Goal: Feedback & Contribution: Submit feedback/report problem

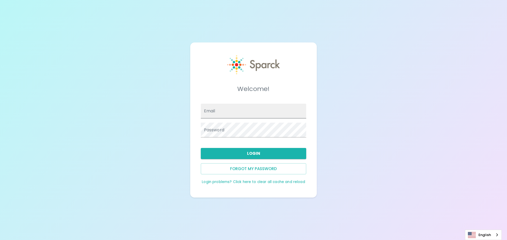
click at [256, 112] on input "Email" at bounding box center [254, 111] width 106 height 15
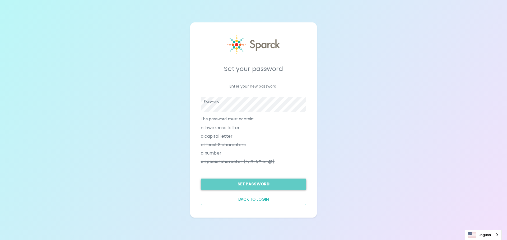
click at [247, 186] on button "Set Password" at bounding box center [254, 184] width 106 height 11
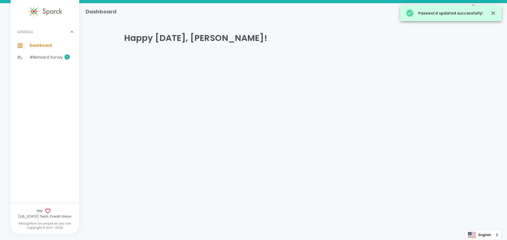
click at [43, 56] on span "#BeHeard Survey" at bounding box center [46, 57] width 33 height 5
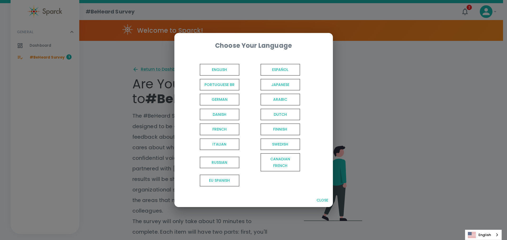
click at [221, 69] on span "English" at bounding box center [220, 70] width 40 height 12
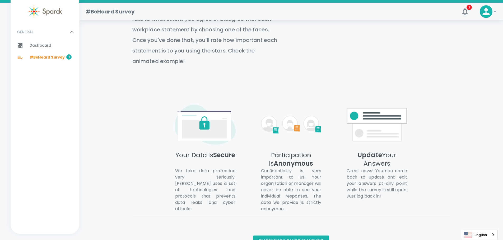
scroll to position [230, 0]
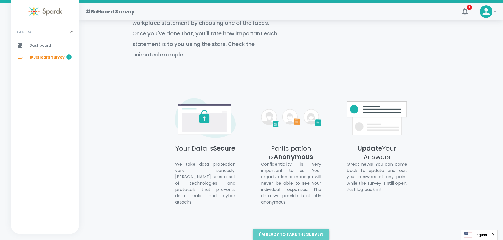
click at [304, 229] on button "I'm ready to take the survey!" at bounding box center [291, 234] width 76 height 11
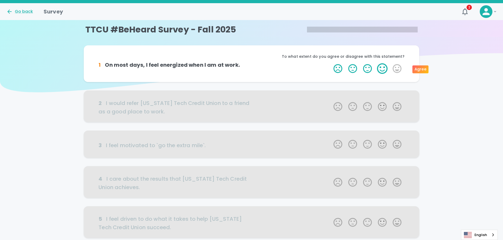
click at [381, 69] on label "4 Stars" at bounding box center [382, 68] width 15 height 11
click at [330, 63] on input "4 Stars" at bounding box center [330, 63] width 0 height 0
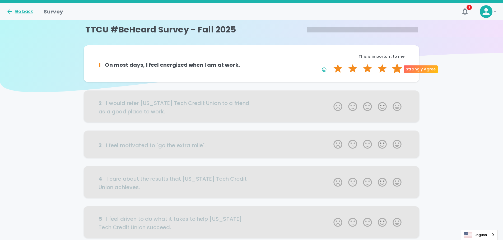
click at [399, 70] on label "5 Stars" at bounding box center [396, 68] width 15 height 11
click at [330, 63] on input "5 Stars" at bounding box center [330, 63] width 0 height 0
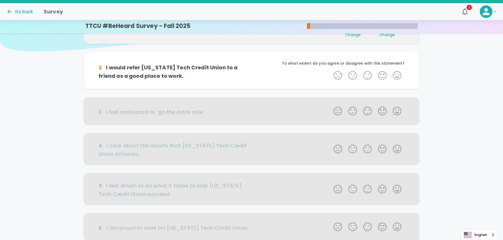
scroll to position [46, 0]
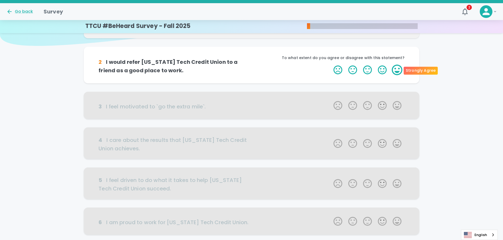
click at [397, 70] on label "5 Stars" at bounding box center [396, 70] width 15 height 11
click at [330, 65] on input "5 Stars" at bounding box center [330, 64] width 0 height 0
click at [397, 68] on label "5 Stars" at bounding box center [396, 70] width 15 height 11
click at [330, 65] on input "5 Stars" at bounding box center [330, 64] width 0 height 0
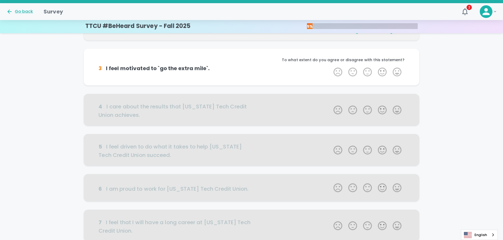
scroll to position [93, 0]
click at [384, 74] on label "4 Stars" at bounding box center [382, 72] width 15 height 11
click at [330, 67] on input "4 Stars" at bounding box center [330, 66] width 0 height 0
click at [397, 69] on label "5 Stars" at bounding box center [396, 72] width 15 height 11
click at [330, 67] on input "5 Stars" at bounding box center [330, 66] width 0 height 0
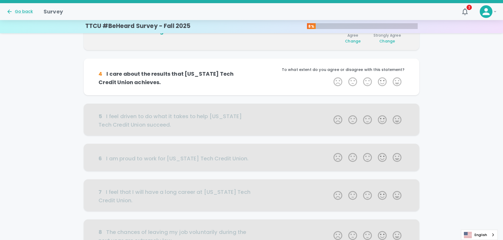
scroll to position [139, 0]
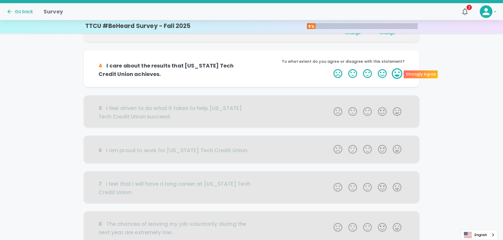
click at [398, 74] on label "5 Stars" at bounding box center [396, 73] width 15 height 11
click at [330, 68] on input "5 Stars" at bounding box center [330, 68] width 0 height 0
click at [398, 74] on label "5 Stars" at bounding box center [396, 73] width 15 height 11
click at [330, 68] on input "5 Stars" at bounding box center [330, 68] width 0 height 0
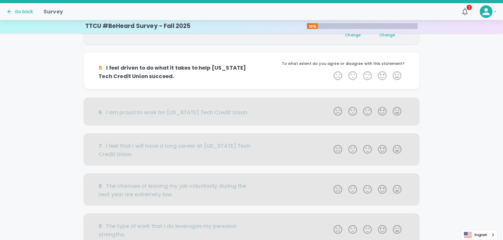
scroll to position [186, 0]
click at [398, 75] on label "5 Stars" at bounding box center [396, 75] width 15 height 11
click at [330, 70] on input "5 Stars" at bounding box center [330, 70] width 0 height 0
click at [398, 75] on label "5 Stars" at bounding box center [396, 75] width 15 height 11
click at [330, 70] on input "5 Stars" at bounding box center [330, 70] width 0 height 0
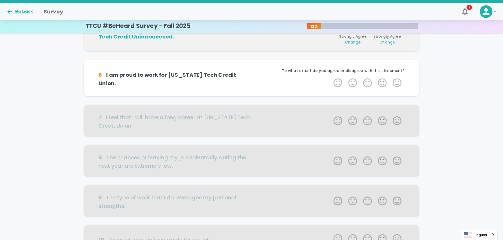
scroll to position [232, 0]
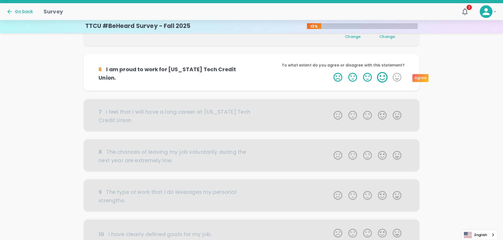
click at [383, 78] on label "4 Stars" at bounding box center [382, 77] width 15 height 11
click at [330, 72] on input "4 Stars" at bounding box center [330, 72] width 0 height 0
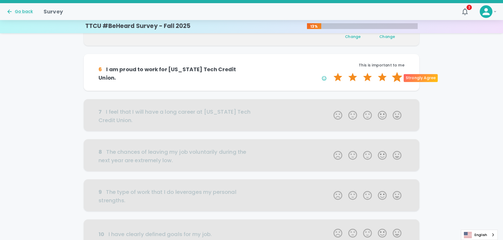
click at [396, 77] on label "5 Stars" at bounding box center [396, 77] width 15 height 11
click at [330, 72] on input "5 Stars" at bounding box center [330, 72] width 0 height 0
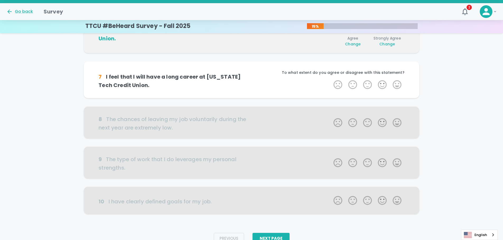
scroll to position [279, 0]
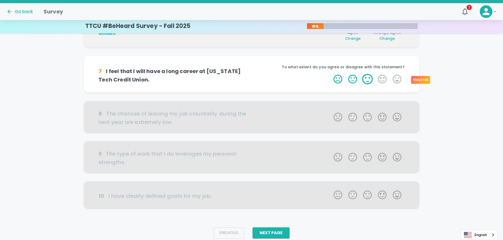
click at [370, 78] on label "3 Stars" at bounding box center [367, 79] width 15 height 11
click at [330, 74] on input "3 Stars" at bounding box center [330, 74] width 0 height 0
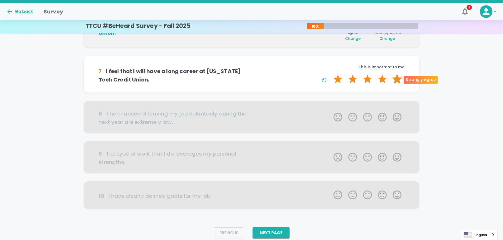
click at [395, 78] on label "5 Stars" at bounding box center [396, 79] width 15 height 11
click at [330, 74] on input "5 Stars" at bounding box center [330, 74] width 0 height 0
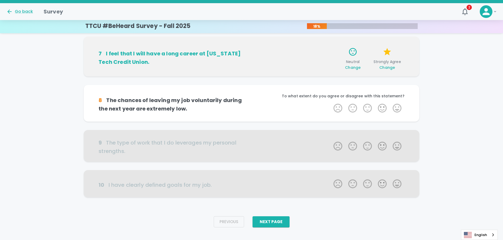
scroll to position [298, 0]
click at [366, 107] on label "3 Stars" at bounding box center [367, 108] width 15 height 11
click at [330, 103] on input "3 Stars" at bounding box center [330, 102] width 0 height 0
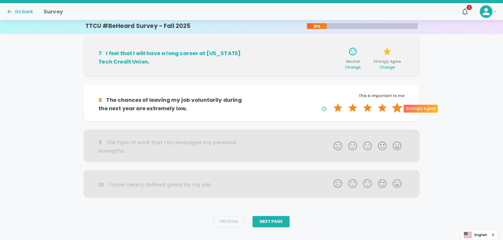
click at [396, 109] on label "5 Stars" at bounding box center [396, 108] width 15 height 11
click at [330, 103] on input "5 Stars" at bounding box center [330, 102] width 0 height 0
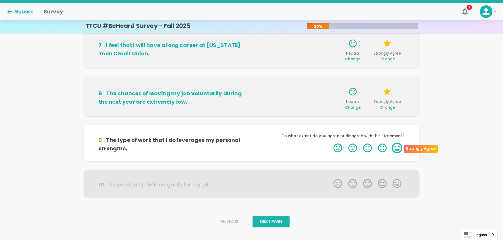
click at [398, 146] on label "5 Stars" at bounding box center [396, 148] width 15 height 11
click at [330, 143] on input "5 Stars" at bounding box center [330, 143] width 0 height 0
click at [398, 146] on label "5 Stars" at bounding box center [396, 148] width 15 height 11
click at [330, 143] on input "5 Stars" at bounding box center [330, 143] width 0 height 0
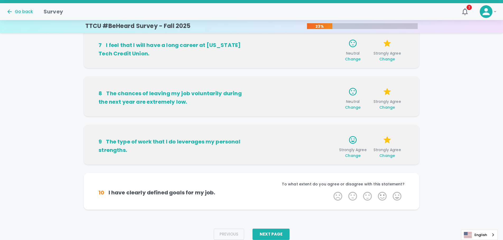
scroll to position [315, 0]
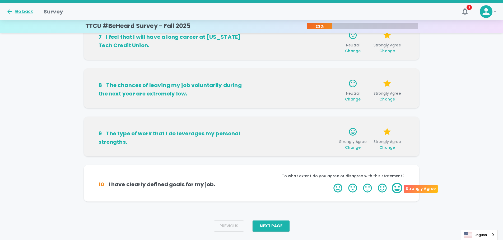
click at [401, 193] on label "5 Stars" at bounding box center [396, 188] width 15 height 11
click at [330, 183] on input "5 Stars" at bounding box center [330, 183] width 0 height 0
click at [397, 189] on label "5 Stars" at bounding box center [396, 188] width 15 height 11
click at [330, 183] on input "5 Stars" at bounding box center [330, 183] width 0 height 0
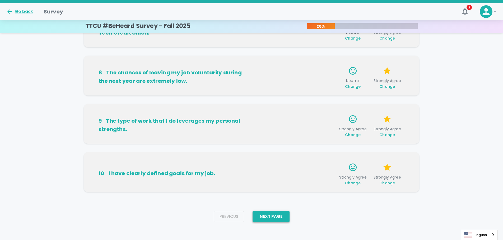
click at [274, 216] on button "Next Page" at bounding box center [270, 216] width 37 height 11
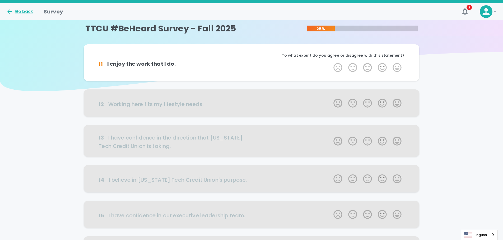
scroll to position [0, 0]
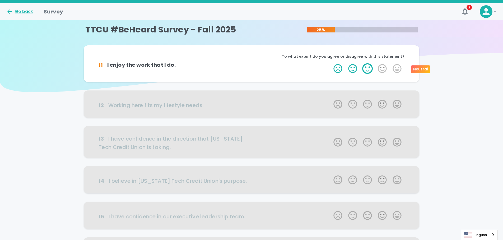
click at [368, 72] on label "3 Stars" at bounding box center [367, 68] width 15 height 11
click at [330, 63] on input "3 Stars" at bounding box center [330, 63] width 0 height 0
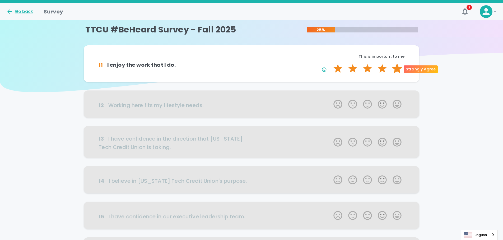
click at [396, 68] on label "5 Stars" at bounding box center [396, 68] width 15 height 11
click at [330, 63] on input "5 Stars" at bounding box center [330, 63] width 0 height 0
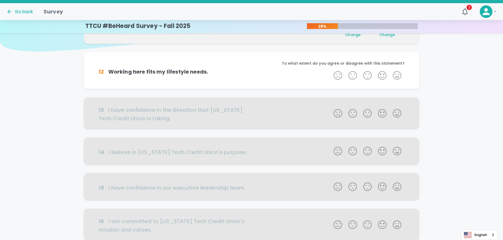
scroll to position [46, 0]
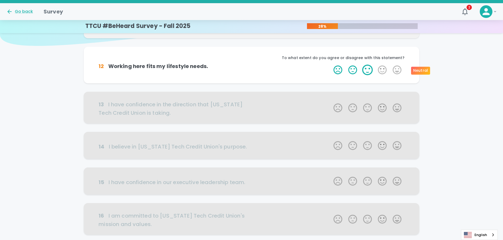
click at [367, 72] on label "3 Stars" at bounding box center [367, 70] width 15 height 11
click at [330, 65] on input "3 Stars" at bounding box center [330, 64] width 0 height 0
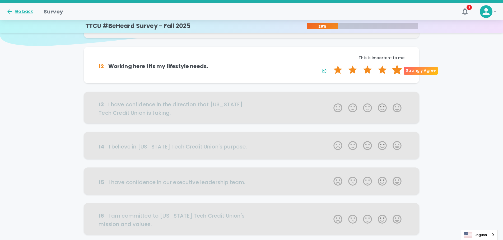
click at [399, 71] on label "5 Stars" at bounding box center [396, 70] width 15 height 11
click at [330, 65] on input "5 Stars" at bounding box center [330, 64] width 0 height 0
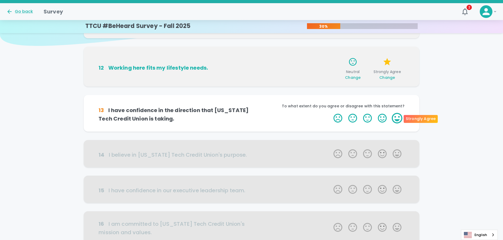
scroll to position [93, 0]
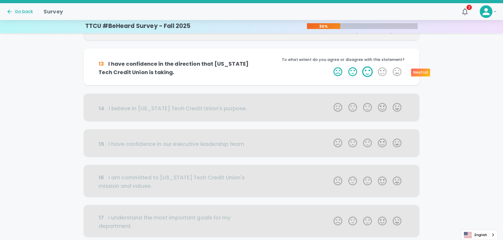
click at [370, 74] on label "3 Stars" at bounding box center [367, 72] width 15 height 11
click at [330, 67] on input "3 Stars" at bounding box center [330, 66] width 0 height 0
click at [385, 75] on label "4 Stars" at bounding box center [382, 72] width 15 height 11
click at [330, 67] on input "4 Stars" at bounding box center [330, 66] width 0 height 0
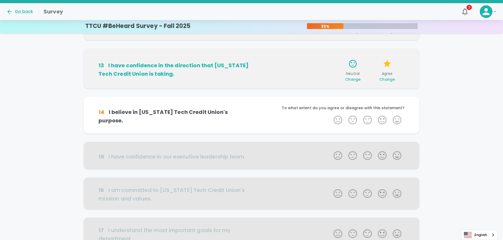
scroll to position [139, 0]
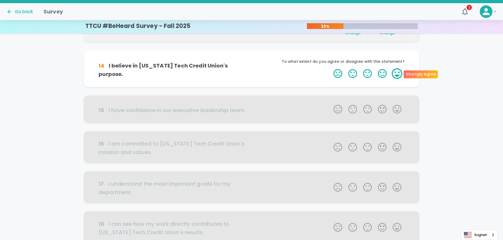
click at [398, 75] on label "5 Stars" at bounding box center [396, 73] width 15 height 11
click at [330, 68] on input "5 Stars" at bounding box center [330, 68] width 0 height 0
click at [398, 75] on label "5 Stars" at bounding box center [396, 73] width 15 height 11
click at [330, 68] on input "5 Stars" at bounding box center [330, 68] width 0 height 0
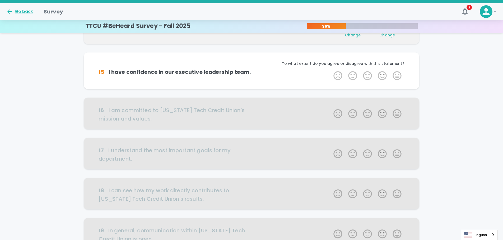
scroll to position [186, 0]
click at [369, 80] on label "3 Stars" at bounding box center [367, 75] width 15 height 11
click at [330, 70] on input "3 Stars" at bounding box center [330, 70] width 0 height 0
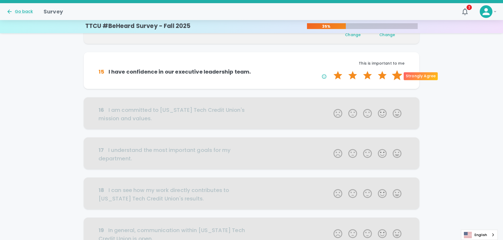
click at [393, 75] on label "5 Stars" at bounding box center [396, 75] width 15 height 11
click at [330, 70] on input "5 Stars" at bounding box center [330, 70] width 0 height 0
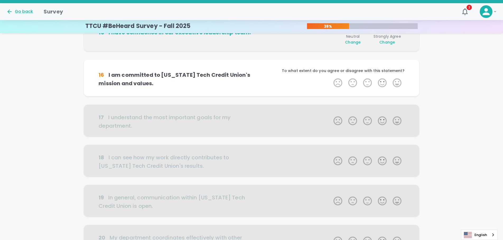
scroll to position [232, 0]
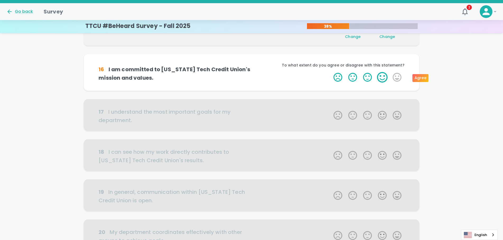
click at [386, 81] on label "4 Stars" at bounding box center [382, 77] width 15 height 11
click at [330, 72] on input "4 Stars" at bounding box center [330, 72] width 0 height 0
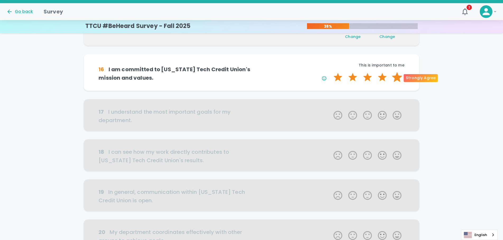
click at [395, 79] on label "5 Stars" at bounding box center [396, 77] width 15 height 11
click at [330, 72] on input "5 Stars" at bounding box center [330, 72] width 0 height 0
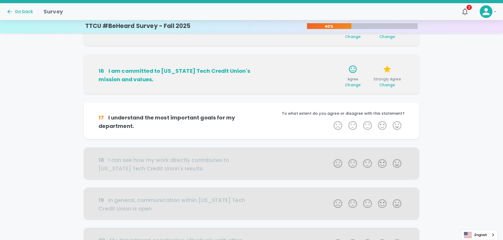
scroll to position [279, 0]
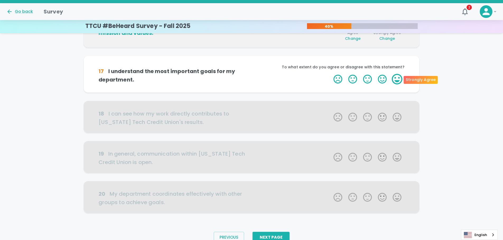
click at [396, 81] on label "5 Stars" at bounding box center [396, 79] width 15 height 11
click at [330, 74] on input "5 Stars" at bounding box center [330, 74] width 0 height 0
click at [396, 81] on label "5 Stars" at bounding box center [396, 79] width 15 height 11
click at [330, 74] on input "5 Stars" at bounding box center [330, 74] width 0 height 0
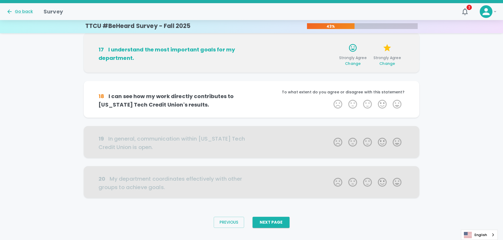
scroll to position [303, 0]
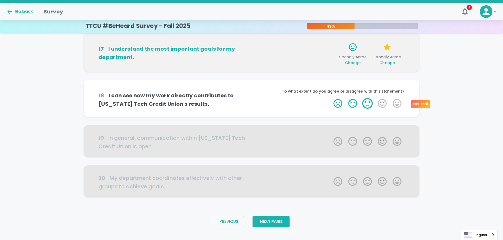
click at [365, 105] on label "3 Stars" at bounding box center [367, 103] width 15 height 11
click at [330, 98] on input "3 Stars" at bounding box center [330, 98] width 0 height 0
click at [380, 106] on label "4 Stars" at bounding box center [382, 103] width 15 height 11
click at [330, 98] on input "4 Stars" at bounding box center [330, 98] width 0 height 0
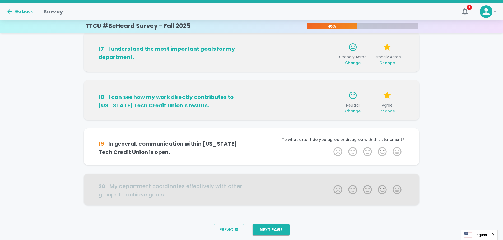
scroll to position [311, 0]
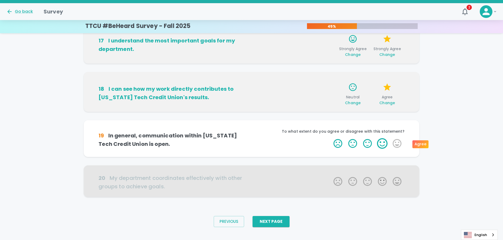
click at [384, 147] on label "4 Stars" at bounding box center [382, 143] width 15 height 11
click at [330, 138] on input "4 Stars" at bounding box center [330, 138] width 0 height 0
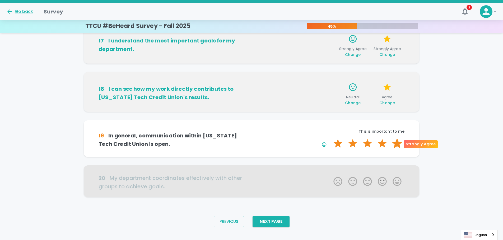
click at [395, 144] on label "5 Stars" at bounding box center [396, 143] width 15 height 11
click at [330, 138] on input "5 Stars" at bounding box center [330, 138] width 0 height 0
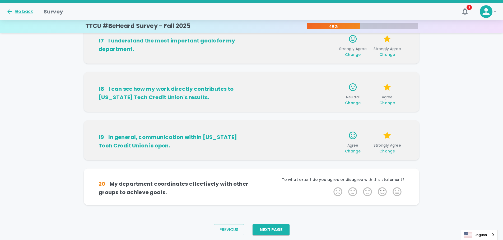
scroll to position [319, 0]
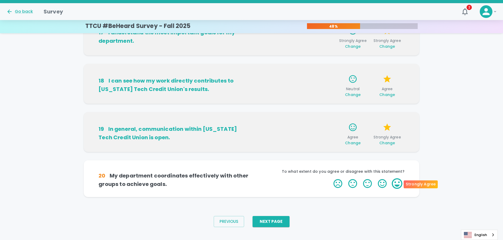
click at [399, 186] on label "5 Stars" at bounding box center [396, 183] width 15 height 11
click at [330, 178] on input "5 Stars" at bounding box center [330, 178] width 0 height 0
click at [399, 186] on label "5 Stars" at bounding box center [396, 183] width 15 height 11
click at [330, 178] on input "5 Stars" at bounding box center [330, 178] width 0 height 0
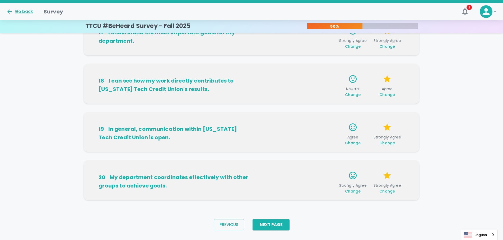
scroll to position [327, 0]
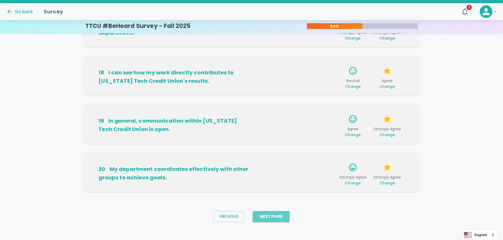
drag, startPoint x: 280, startPoint y: 221, endPoint x: 277, endPoint y: 222, distance: 2.7
click at [279, 221] on button "Next Page" at bounding box center [270, 216] width 37 height 11
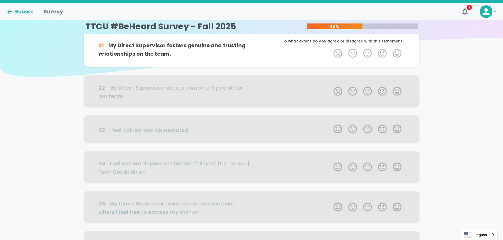
scroll to position [0, 0]
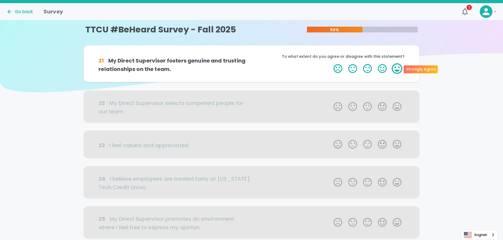
click at [398, 71] on label "5 Stars" at bounding box center [396, 68] width 15 height 11
click at [330, 63] on input "5 Stars" at bounding box center [330, 63] width 0 height 0
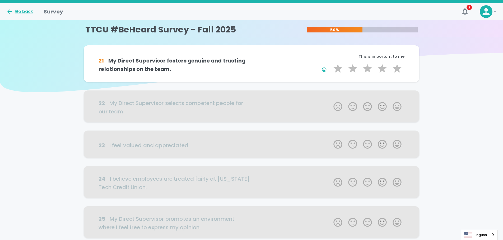
click at [399, 72] on label "5 Stars" at bounding box center [396, 68] width 15 height 11
click at [330, 63] on input "5 Stars" at bounding box center [330, 63] width 0 height 0
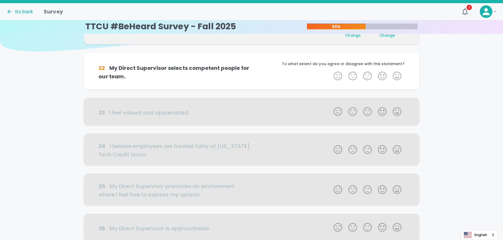
scroll to position [46, 0]
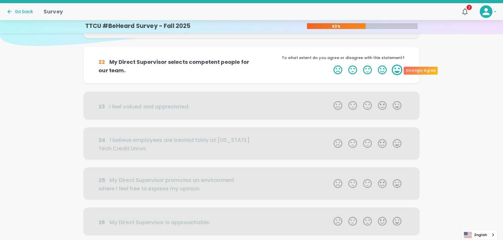
click at [395, 70] on label "5 Stars" at bounding box center [396, 70] width 15 height 11
click at [330, 65] on input "5 Stars" at bounding box center [330, 64] width 0 height 0
click at [395, 70] on label "5 Stars" at bounding box center [396, 70] width 15 height 11
click at [330, 65] on input "5 Stars" at bounding box center [330, 64] width 0 height 0
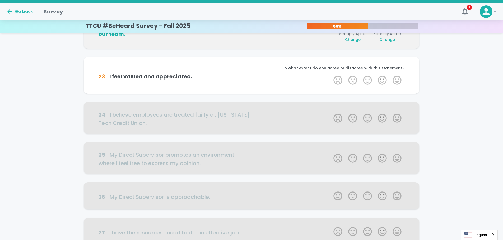
scroll to position [93, 0]
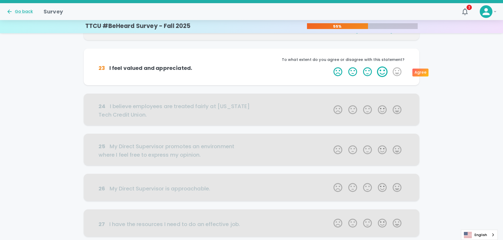
click at [385, 70] on label "4 Stars" at bounding box center [382, 72] width 15 height 11
click at [330, 67] on input "4 Stars" at bounding box center [330, 66] width 0 height 0
click at [397, 71] on label "5 Stars" at bounding box center [396, 72] width 15 height 11
click at [330, 67] on input "5 Stars" at bounding box center [330, 66] width 0 height 0
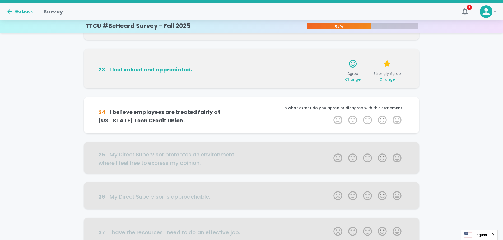
scroll to position [139, 0]
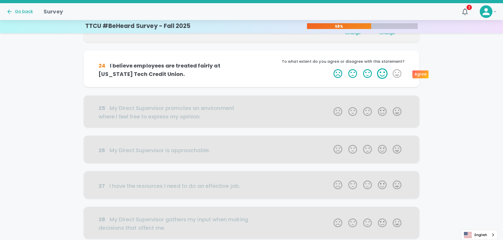
click at [383, 74] on label "4 Stars" at bounding box center [382, 73] width 15 height 11
click at [330, 68] on input "4 Stars" at bounding box center [330, 68] width 0 height 0
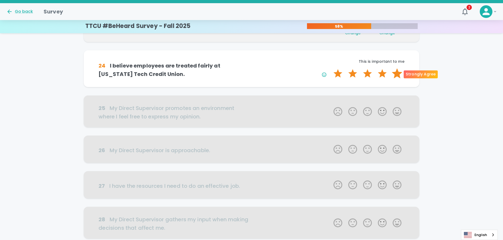
click at [397, 74] on label "5 Stars" at bounding box center [396, 73] width 15 height 11
click at [330, 68] on input "5 Stars" at bounding box center [330, 68] width 0 height 0
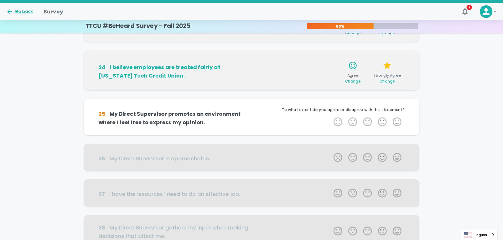
scroll to position [186, 0]
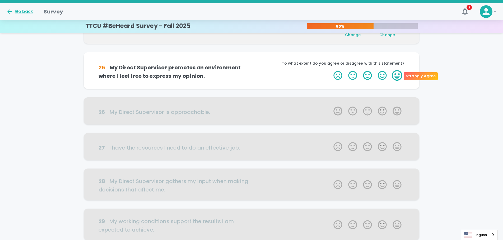
click at [398, 76] on label "5 Stars" at bounding box center [396, 75] width 15 height 11
click at [330, 70] on input "5 Stars" at bounding box center [330, 70] width 0 height 0
click at [398, 76] on label "5 Stars" at bounding box center [396, 75] width 15 height 11
click at [330, 70] on input "5 Stars" at bounding box center [330, 70] width 0 height 0
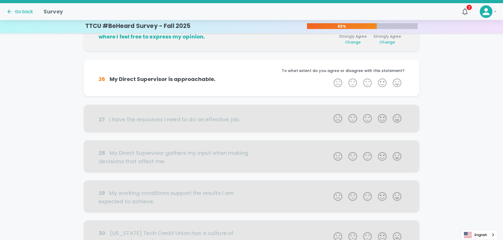
scroll to position [232, 0]
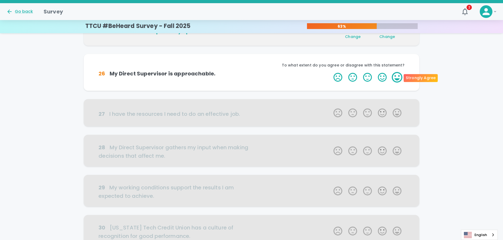
click at [397, 76] on label "5 Stars" at bounding box center [396, 77] width 15 height 11
click at [330, 72] on input "5 Stars" at bounding box center [330, 72] width 0 height 0
click at [397, 76] on label "5 Stars" at bounding box center [396, 77] width 15 height 11
click at [330, 72] on input "5 Stars" at bounding box center [330, 72] width 0 height 0
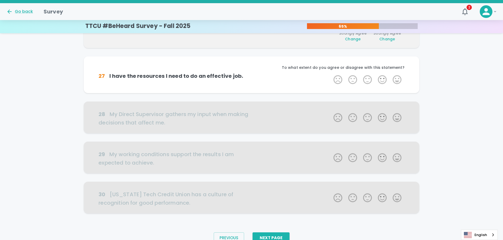
scroll to position [279, 0]
click at [397, 79] on label "5 Stars" at bounding box center [396, 79] width 15 height 11
click at [330, 74] on input "5 Stars" at bounding box center [330, 74] width 0 height 0
click at [397, 79] on label "5 Stars" at bounding box center [396, 79] width 15 height 11
click at [330, 74] on input "5 Stars" at bounding box center [330, 74] width 0 height 0
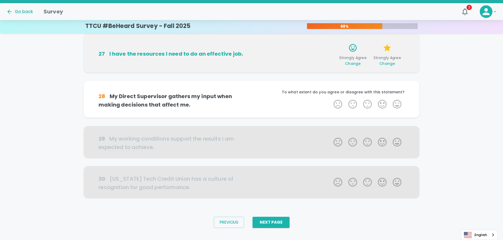
scroll to position [303, 0]
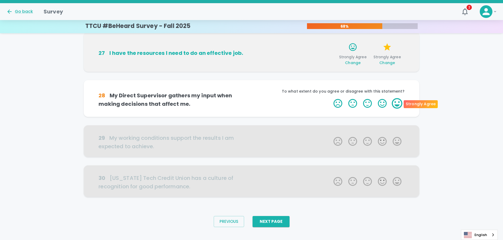
click at [395, 105] on label "5 Stars" at bounding box center [396, 103] width 15 height 11
click at [330, 98] on input "5 Stars" at bounding box center [330, 98] width 0 height 0
click at [395, 105] on label "5 Stars" at bounding box center [396, 103] width 15 height 11
click at [330, 98] on input "5 Stars" at bounding box center [330, 98] width 0 height 0
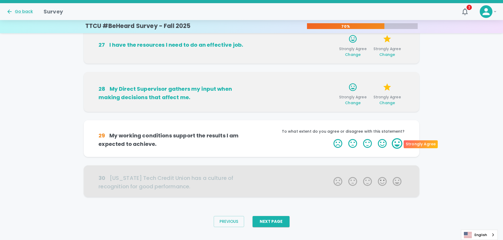
click at [397, 144] on label "5 Stars" at bounding box center [396, 143] width 15 height 11
click at [330, 138] on input "5 Stars" at bounding box center [330, 138] width 0 height 0
click at [397, 144] on label "5 Stars" at bounding box center [396, 143] width 15 height 11
click at [330, 138] on input "5 Stars" at bounding box center [330, 138] width 0 height 0
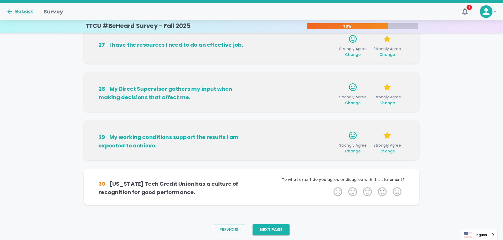
scroll to position [319, 0]
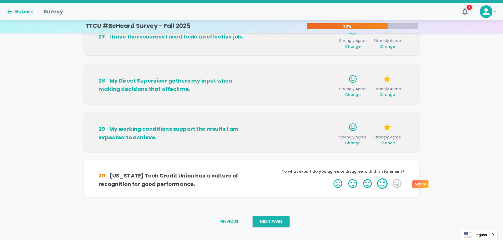
click at [381, 185] on label "4 Stars" at bounding box center [382, 183] width 15 height 11
click at [330, 178] on input "4 Stars" at bounding box center [330, 178] width 0 height 0
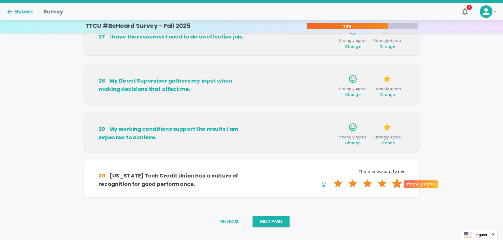
click at [396, 184] on label "5 Stars" at bounding box center [396, 183] width 15 height 11
click at [330, 178] on input "5 Stars" at bounding box center [330, 178] width 0 height 0
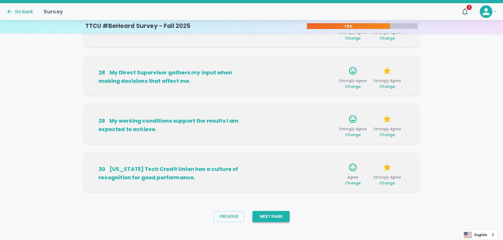
click at [271, 218] on button "Next Page" at bounding box center [270, 216] width 37 height 11
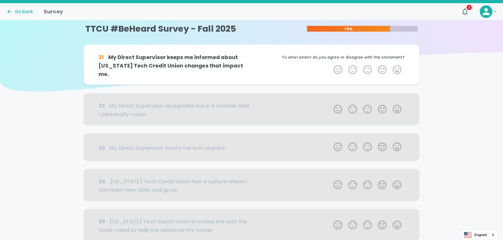
scroll to position [0, 0]
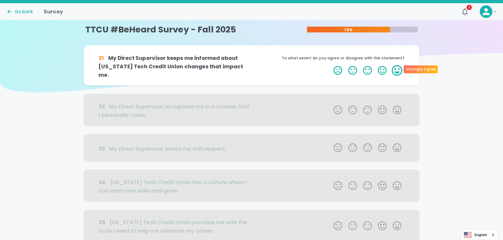
click at [398, 71] on label "5 Stars" at bounding box center [396, 70] width 15 height 11
click at [330, 65] on input "5 Stars" at bounding box center [330, 65] width 0 height 0
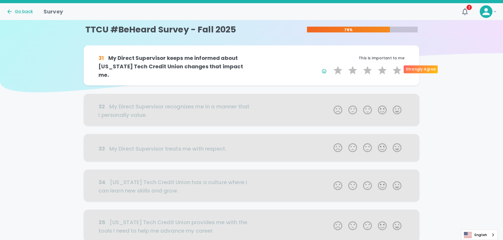
click at [398, 71] on label "5 Stars" at bounding box center [396, 70] width 15 height 11
click at [330, 65] on input "5 Stars" at bounding box center [330, 65] width 0 height 0
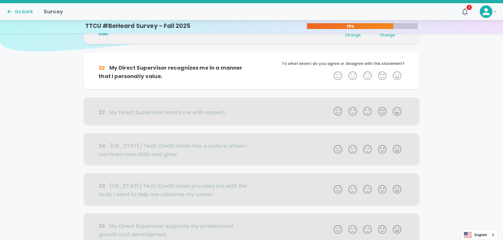
scroll to position [46, 0]
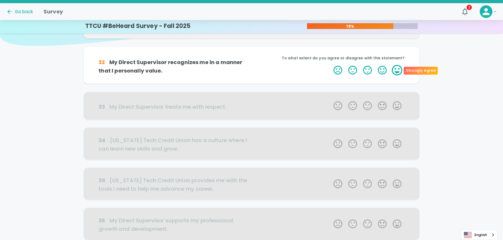
click at [397, 70] on label "5 Stars" at bounding box center [396, 70] width 15 height 11
click at [330, 65] on input "5 Stars" at bounding box center [330, 65] width 0 height 0
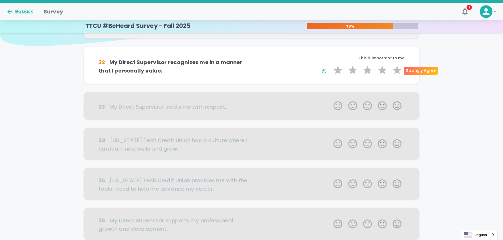
click at [397, 70] on label "5 Stars" at bounding box center [396, 70] width 15 height 11
click at [330, 65] on input "5 Stars" at bounding box center [330, 65] width 0 height 0
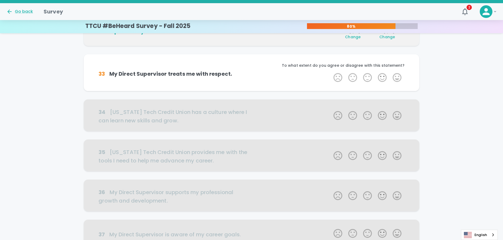
scroll to position [93, 0]
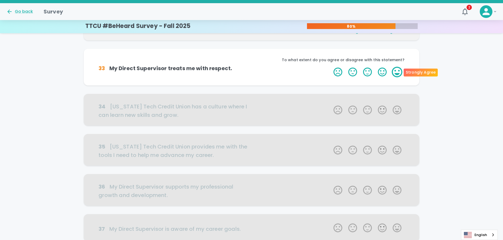
click at [397, 70] on label "5 Stars" at bounding box center [396, 72] width 15 height 11
click at [330, 67] on input "5 Stars" at bounding box center [330, 67] width 0 height 0
click at [397, 70] on label "5 Stars" at bounding box center [396, 72] width 15 height 11
click at [330, 67] on input "5 Stars" at bounding box center [330, 67] width 0 height 0
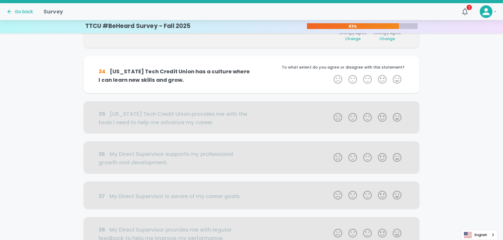
scroll to position [139, 0]
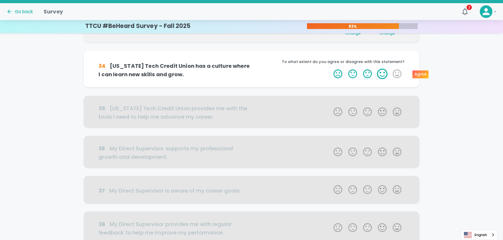
click at [384, 73] on label "4 Stars" at bounding box center [382, 74] width 15 height 11
click at [330, 69] on input "4 Stars" at bounding box center [330, 68] width 0 height 0
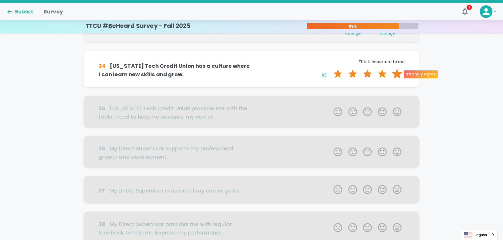
click at [399, 72] on label "5 Stars" at bounding box center [396, 74] width 15 height 11
click at [330, 69] on input "5 Stars" at bounding box center [330, 68] width 0 height 0
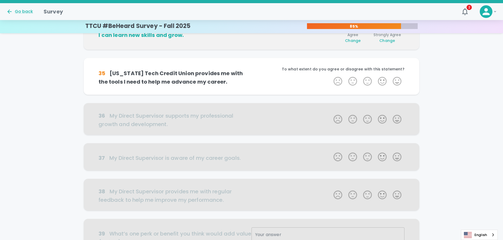
scroll to position [186, 0]
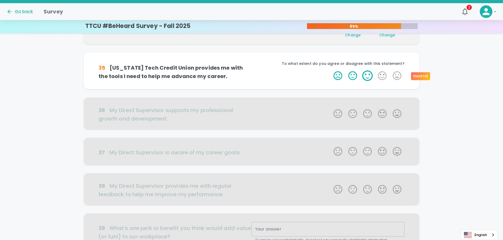
click at [367, 76] on label "3 Stars" at bounding box center [367, 75] width 15 height 11
click at [330, 70] on input "3 Stars" at bounding box center [330, 70] width 0 height 0
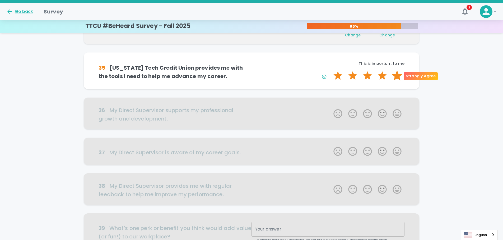
click at [397, 75] on label "5 Stars" at bounding box center [396, 75] width 15 height 11
click at [330, 70] on input "5 Stars" at bounding box center [330, 70] width 0 height 0
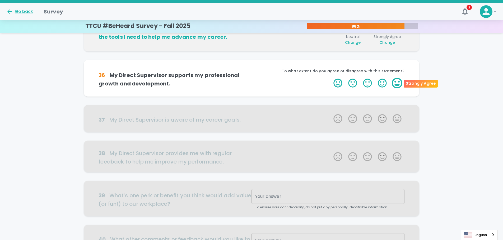
scroll to position [232, 0]
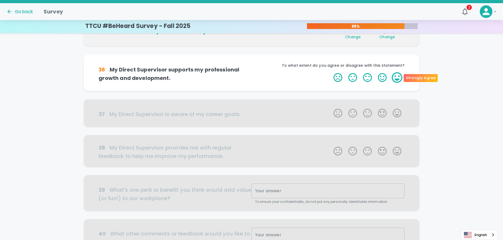
click at [393, 80] on label "5 Stars" at bounding box center [396, 77] width 15 height 11
click at [330, 72] on input "5 Stars" at bounding box center [330, 72] width 0 height 0
click at [393, 80] on label "5 Stars" at bounding box center [396, 77] width 15 height 11
click at [330, 72] on input "5 Stars" at bounding box center [330, 72] width 0 height 0
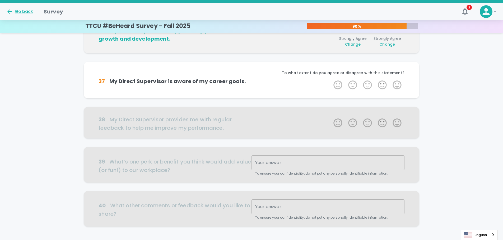
scroll to position [279, 0]
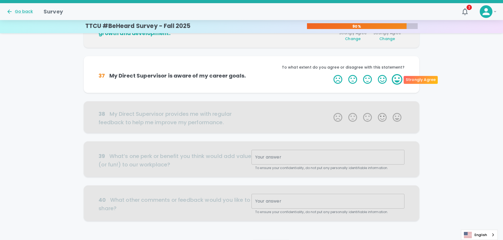
click at [396, 78] on label "5 Stars" at bounding box center [396, 79] width 15 height 11
click at [330, 74] on input "5 Stars" at bounding box center [330, 74] width 0 height 0
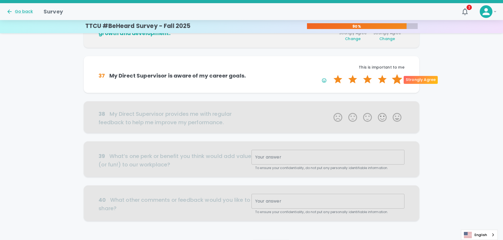
click at [396, 78] on label "5 Stars" at bounding box center [396, 79] width 15 height 11
click at [330, 74] on input "5 Stars" at bounding box center [330, 74] width 0 height 0
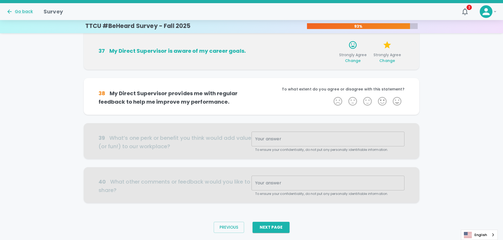
scroll to position [311, 0]
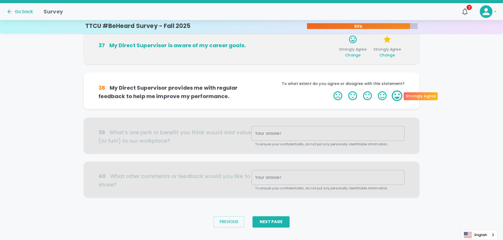
click at [397, 92] on label "5 Stars" at bounding box center [396, 96] width 15 height 11
click at [330, 91] on input "5 Stars" at bounding box center [330, 90] width 0 height 0
click at [397, 92] on label "5 Stars" at bounding box center [396, 96] width 15 height 11
click at [330, 91] on input "5 Stars" at bounding box center [330, 90] width 0 height 0
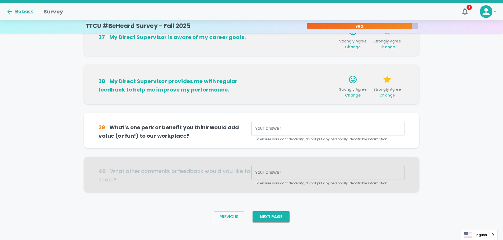
click at [301, 131] on div "x Your answer" at bounding box center [327, 128] width 153 height 15
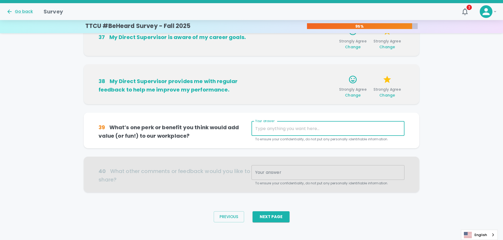
paste textarea "More PTO or regular time off would add significant value to the workplace. It h…"
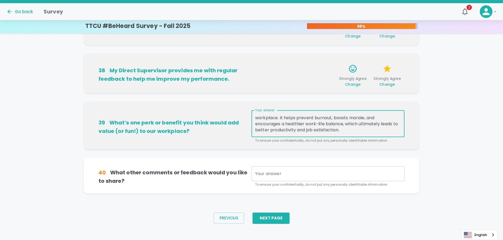
scroll to position [334, 0]
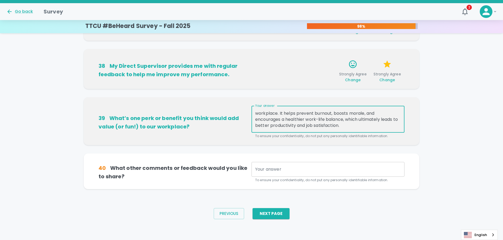
type textarea "More PTO or regular time off would add significant value to the workplace. It h…"
click at [270, 168] on textarea "Your answer" at bounding box center [327, 170] width 145 height 6
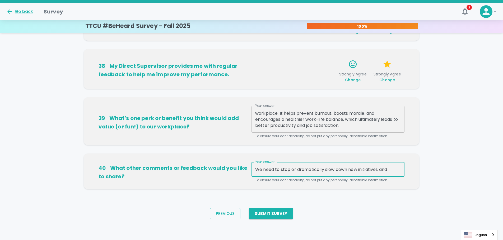
click at [401, 171] on div "We need to stop or dramatically slow down new initiatives and x Your answer" at bounding box center [327, 169] width 153 height 15
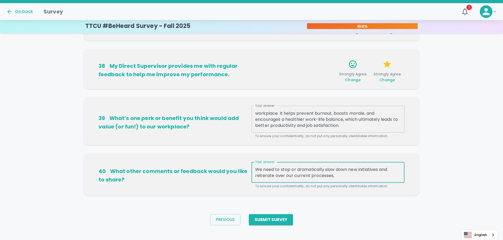
click at [354, 175] on textarea "We need to stop or dramatically slow down new initiatives and reiterate over ou…" at bounding box center [327, 173] width 145 height 12
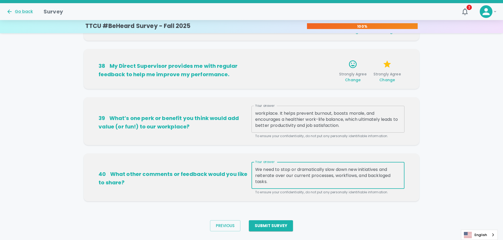
drag, startPoint x: 350, startPoint y: 171, endPoint x: 354, endPoint y: 174, distance: 4.5
click at [351, 171] on textarea "We need to stop or dramatically slow down new initiatives and reiterate over ou…" at bounding box center [327, 176] width 145 height 18
click at [310, 184] on textarea "We need to stop or dramatically slow down on new initiatives and reiterate over…" at bounding box center [327, 176] width 145 height 18
type textarea "We need to stop or dramatically slow down on new initiatives and spend a good a…"
click at [272, 226] on button "Submit Survey" at bounding box center [271, 225] width 44 height 11
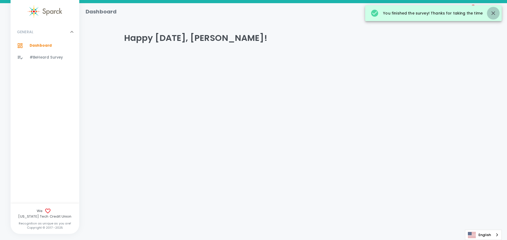
click at [493, 13] on icon "button" at bounding box center [493, 13] width 4 height 4
